Goal: Book appointment/travel/reservation

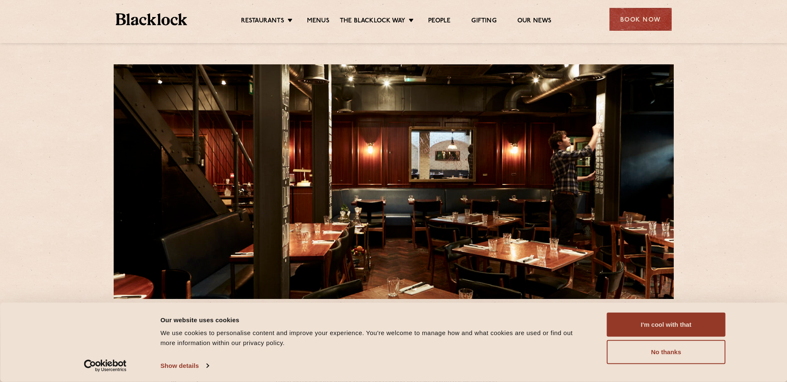
drag, startPoint x: 642, startPoint y: 17, endPoint x: 640, endPoint y: 22, distance: 5.1
click at [642, 18] on div "Book Now" at bounding box center [640, 19] width 62 height 23
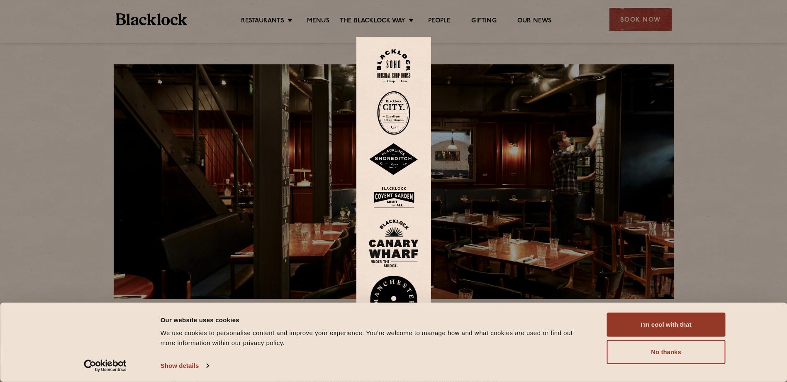
click at [403, 58] on img at bounding box center [393, 66] width 33 height 34
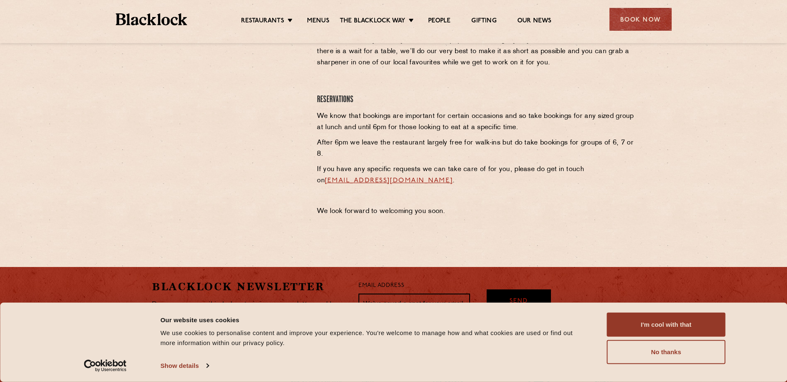
scroll to position [397, 0]
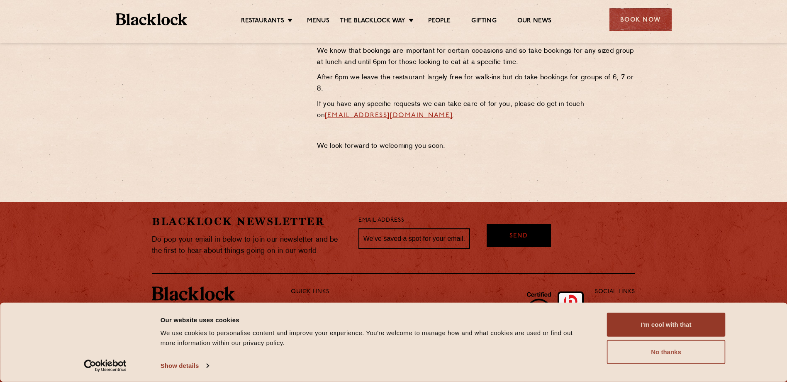
click at [663, 353] on button "No thanks" at bounding box center [666, 352] width 119 height 24
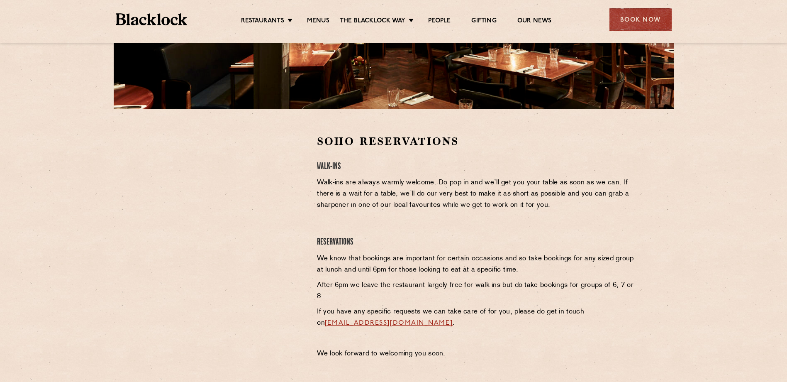
scroll to position [148, 0]
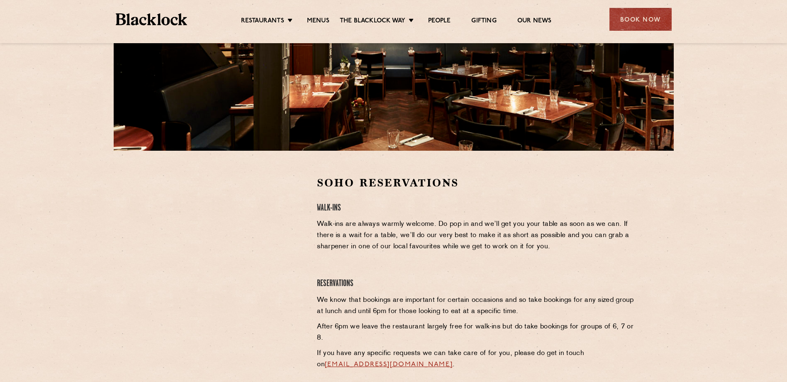
click at [296, 230] on div at bounding box center [228, 237] width 153 height 125
